Goal: Use online tool/utility: Utilize a website feature to perform a specific function

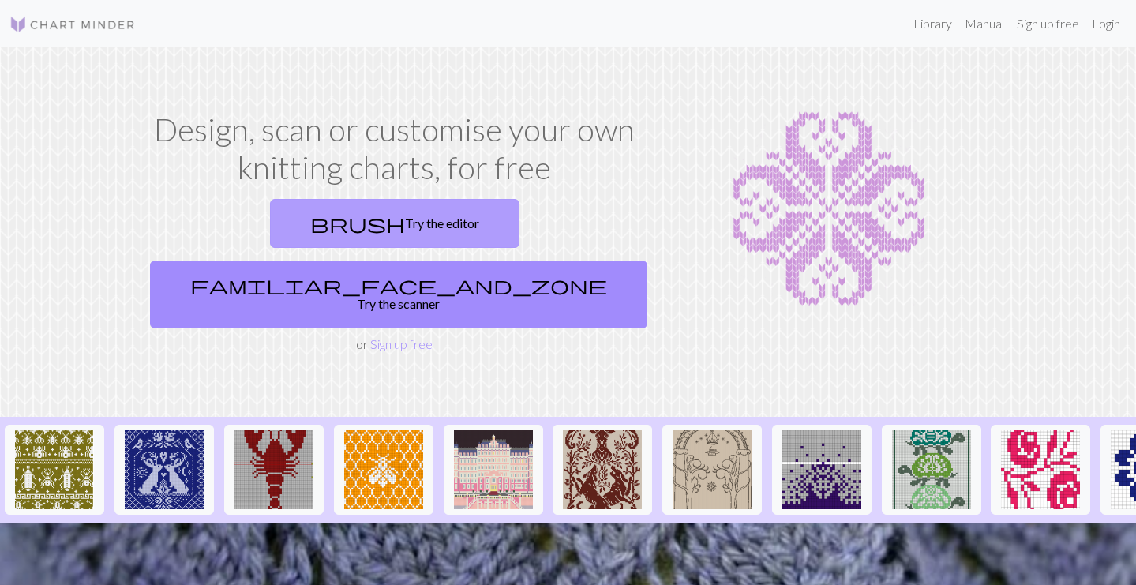
click at [270, 231] on link "brush Try the editor" at bounding box center [394, 223] width 249 height 49
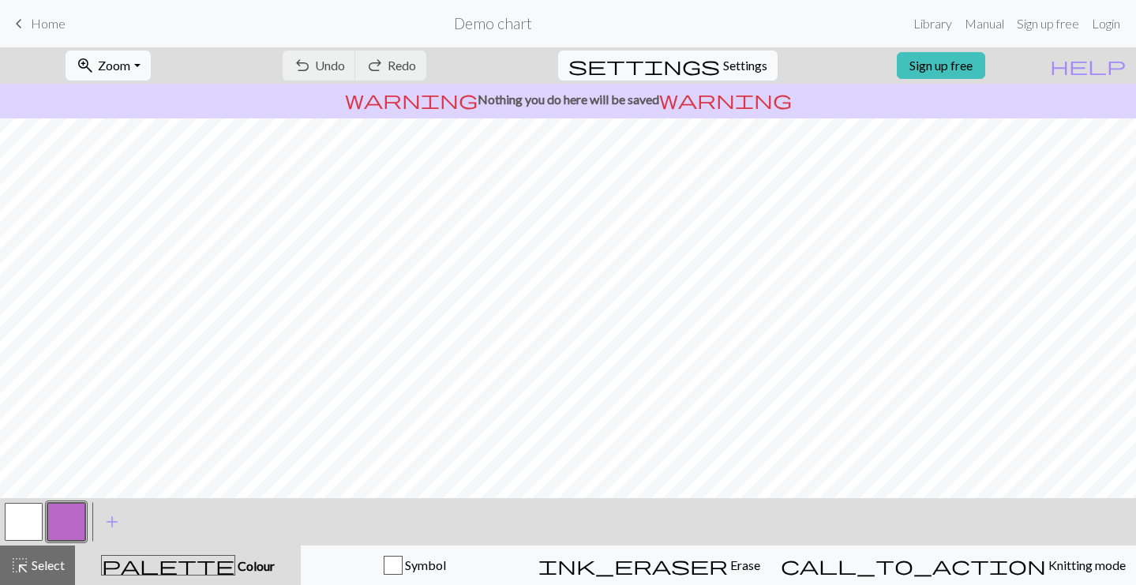
click at [383, 67] on div "undo Undo Undo redo Redo Redo" at bounding box center [354, 65] width 167 height 36
click at [698, 62] on span "settings" at bounding box center [644, 65] width 152 height 22
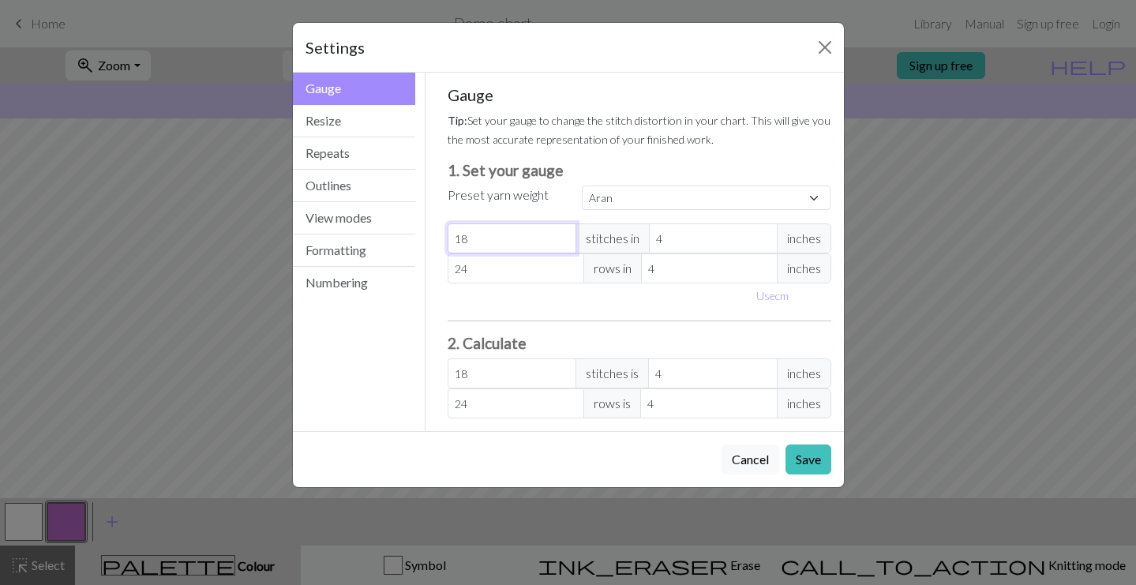
click at [522, 234] on input "18" at bounding box center [512, 238] width 129 height 30
select select "custom"
type input "1"
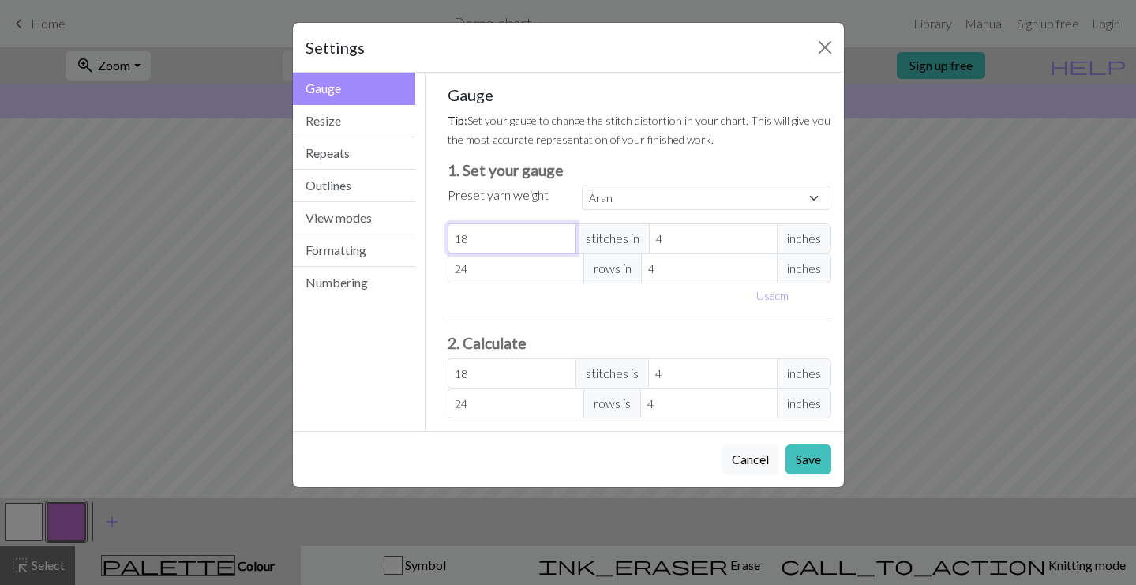
type input "1"
type input "10"
click at [517, 268] on input "24" at bounding box center [516, 268] width 137 height 30
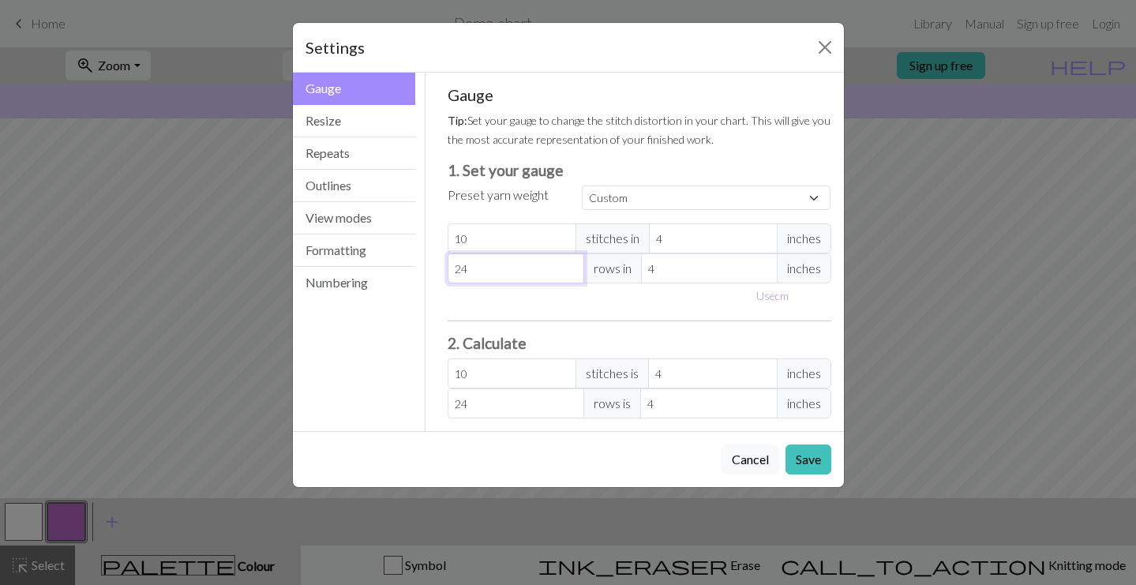
click at [517, 268] on input "24" at bounding box center [516, 268] width 137 height 30
type input "1"
type input "14"
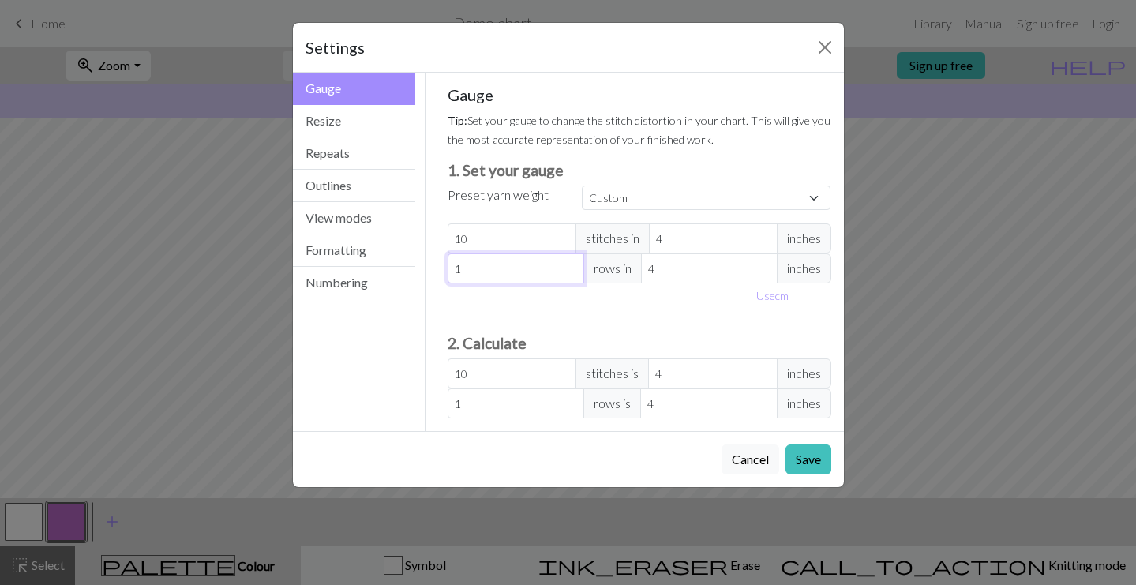
type input "14"
drag, startPoint x: 812, startPoint y: 460, endPoint x: 722, endPoint y: 293, distance: 190.4
click at [722, 290] on div "Settings Gauge Gauge Resize Repeats Outlines View modes Formatting Numbering Ga…" at bounding box center [568, 255] width 553 height 466
click at [806, 463] on button "Save" at bounding box center [808, 459] width 46 height 30
